Goal: Information Seeking & Learning: Learn about a topic

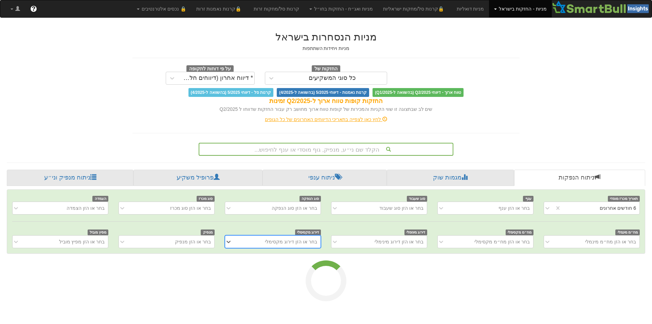
click at [406, 149] on div "הקלד שם ני״ע, מנפיק, גוף מוסדי או ענף לחיפוש..." at bounding box center [325, 149] width 253 height 12
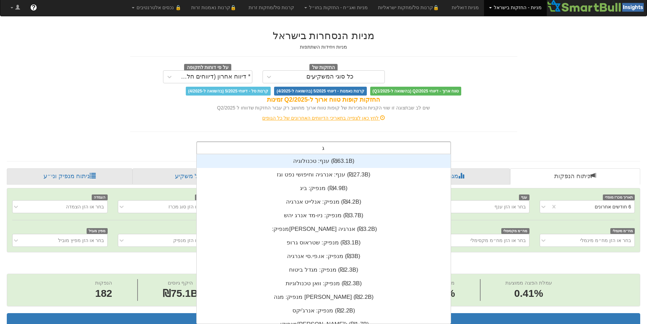
scroll to position [0, 1238]
type input "ג'"
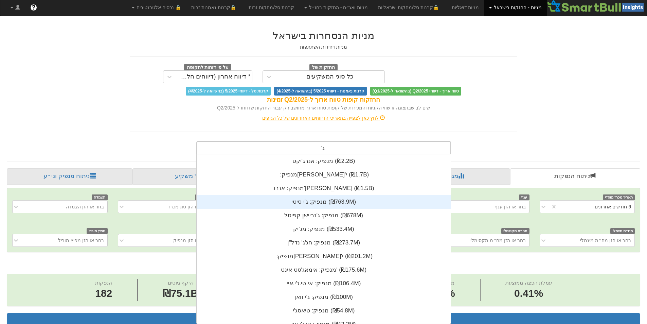
click at [360, 198] on div "מנפיק: ‏ג'י סיטי ‎(₪763.9M)‎" at bounding box center [324, 202] width 254 height 14
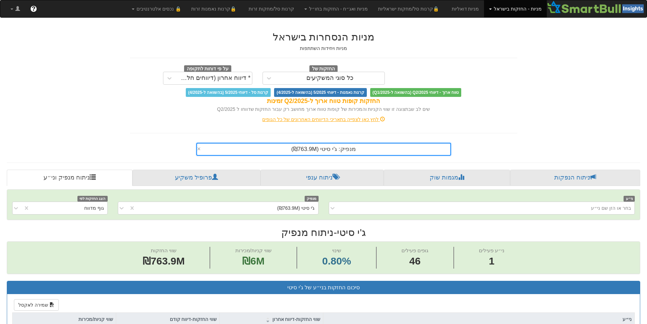
scroll to position [1, 0]
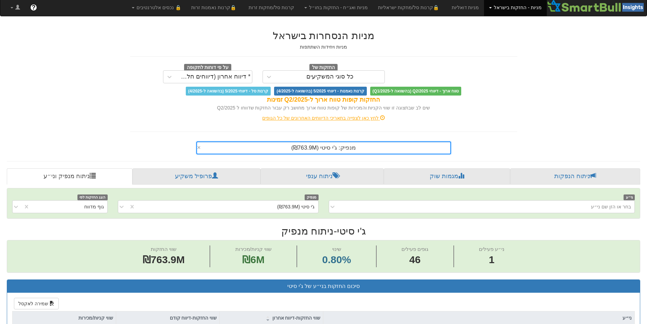
click at [232, 149] on div "מנפיק: ‏ג'י סיטי ‎(₪763.9M)‎" at bounding box center [323, 148] width 253 height 12
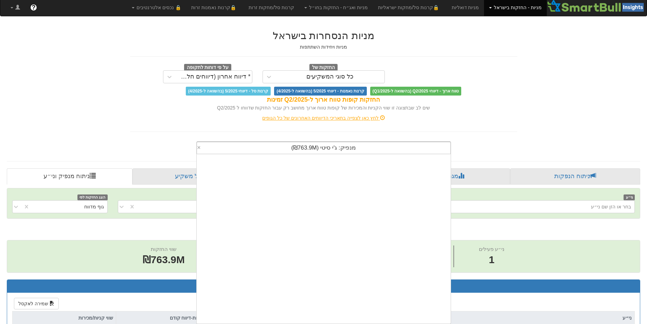
scroll to position [169, 0]
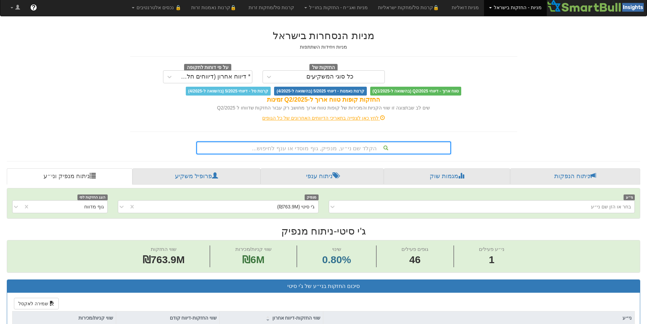
click at [254, 148] on div "הקלד שם ני״ע, מנפיק, גוף מוסדי או ענף לחיפוש..." at bounding box center [323, 148] width 253 height 12
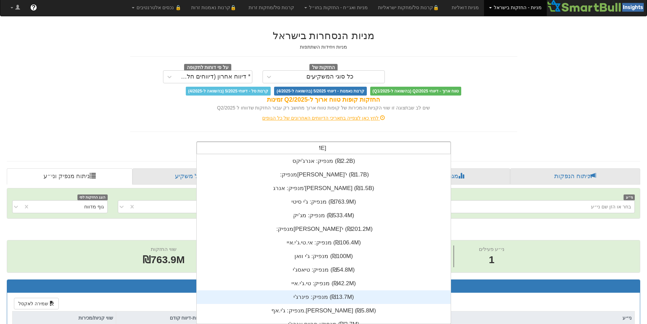
scroll to position [27, 0]
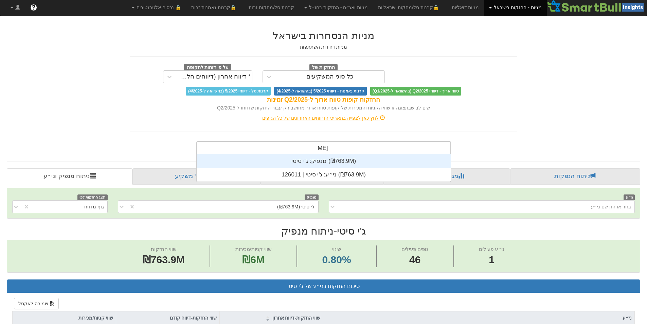
type input "[PERSON_NAME]"
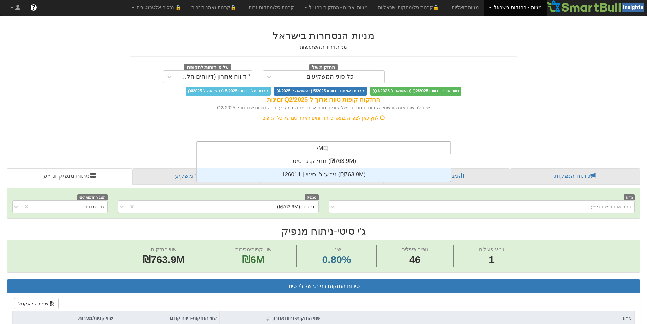
click at [355, 173] on div "ני״ע: ‏ג'י סיטי | 126011 ‎(₪763.9M)‎" at bounding box center [324, 175] width 254 height 14
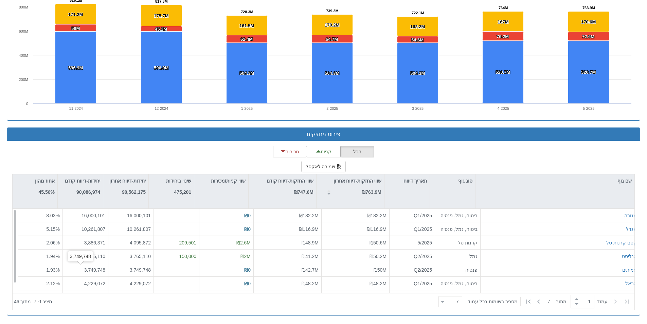
scroll to position [169, 0]
